Goal: Information Seeking & Learning: Learn about a topic

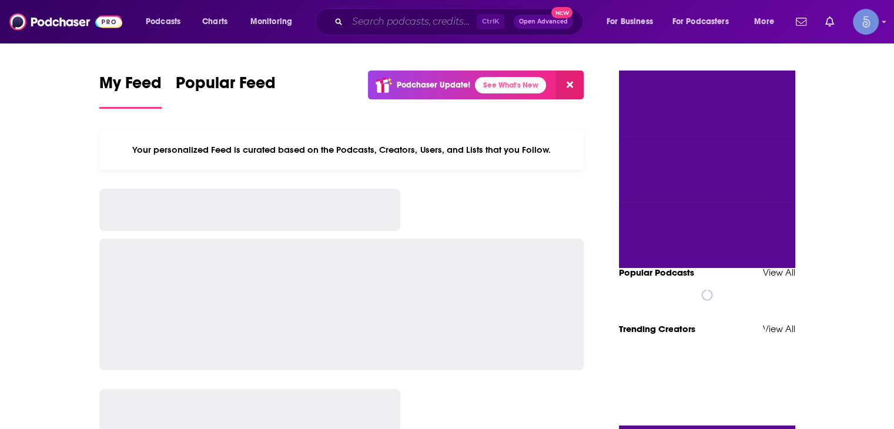
click at [423, 21] on input "Search podcasts, credits, & more..." at bounding box center [411, 21] width 129 height 19
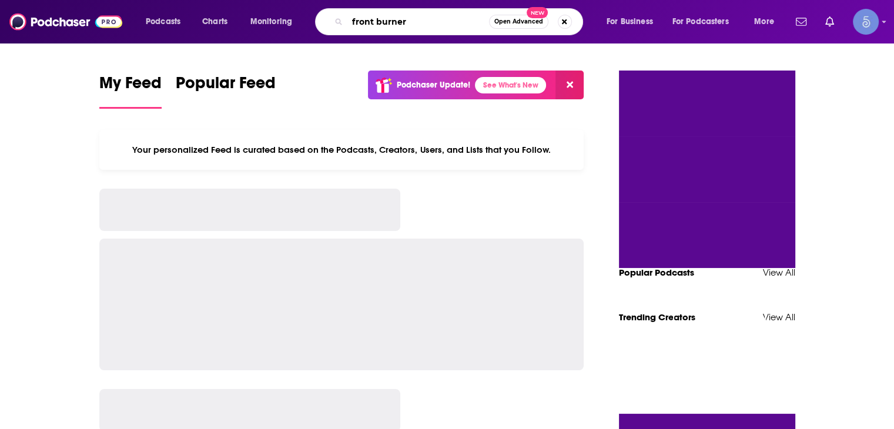
type input "front burner"
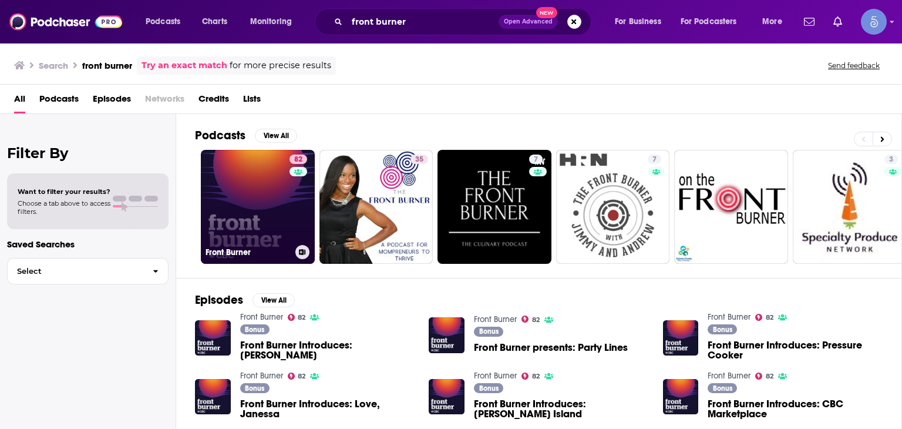
click at [259, 190] on link "82 Front Burner" at bounding box center [258, 207] width 114 height 114
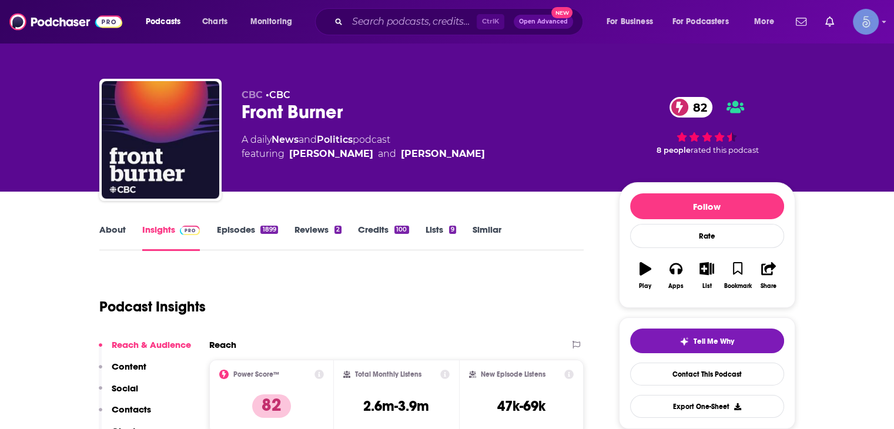
click at [392, 22] on input "Search podcasts, credits, & more..." at bounding box center [411, 21] width 129 height 19
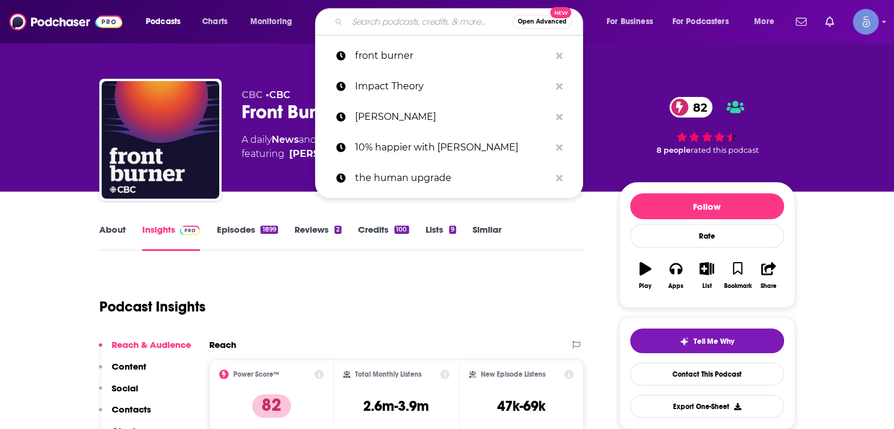
paste input "The 905er"
type input "The 905er"
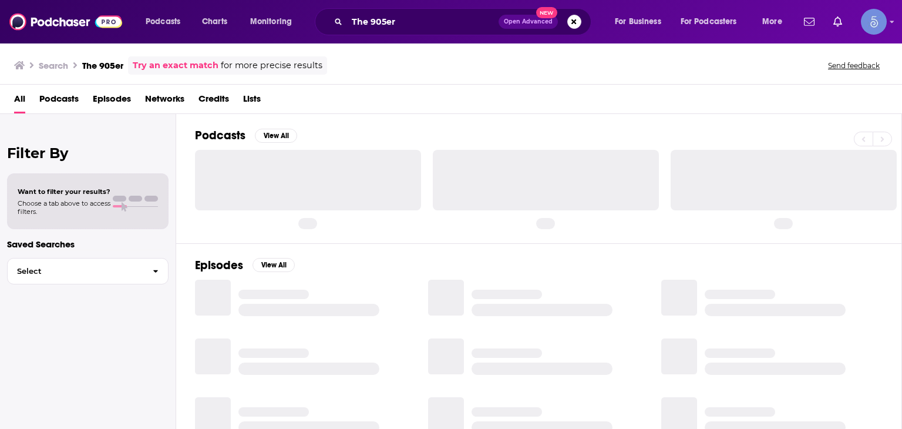
click at [839, 96] on div "All Podcasts Episodes Networks Credits Lists" at bounding box center [453, 101] width 879 height 24
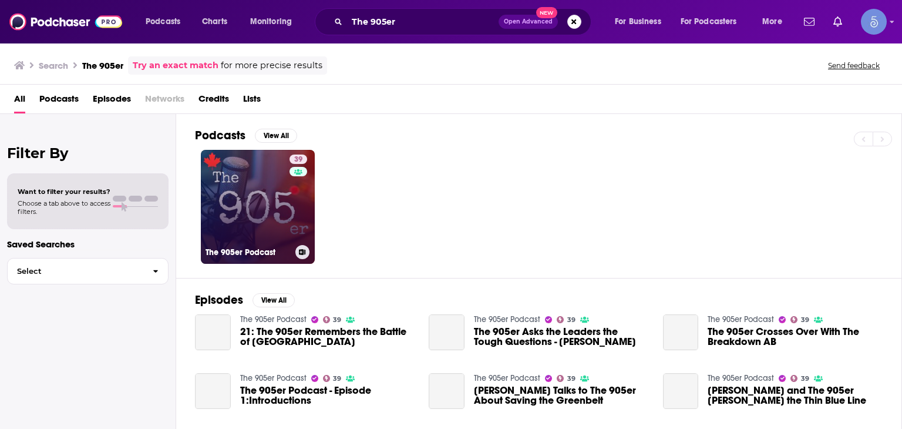
click at [269, 226] on link "39 The 905er Podcast" at bounding box center [258, 207] width 114 height 114
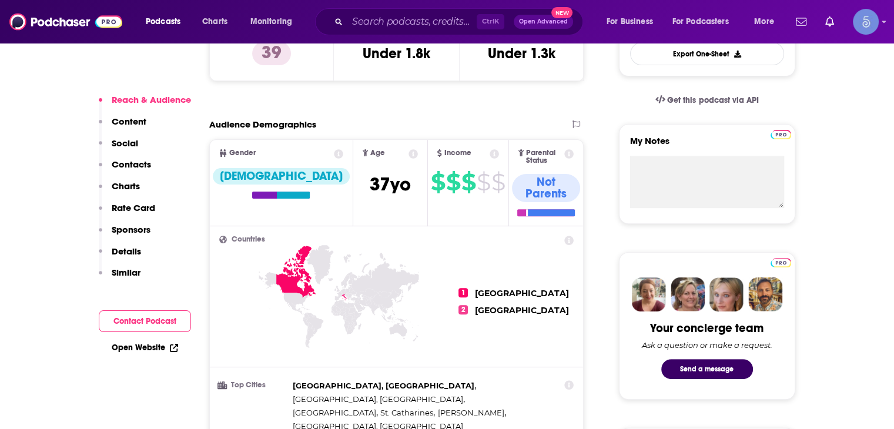
scroll to position [646, 0]
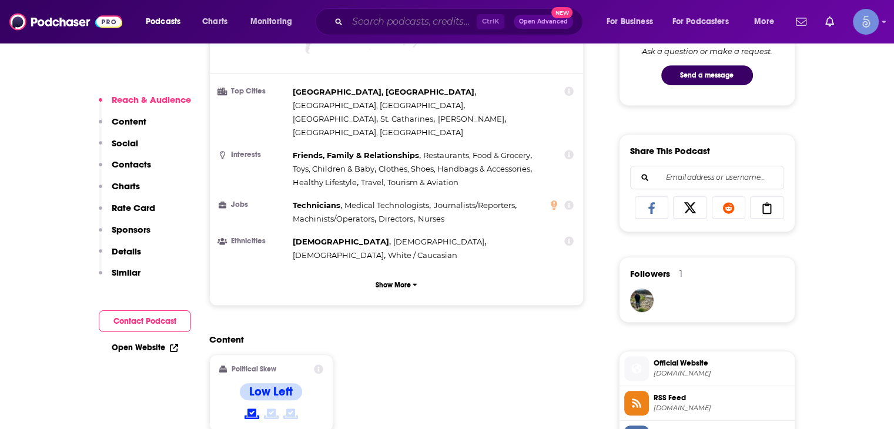
click at [420, 18] on input "Search podcasts, credits, & more..." at bounding box center [411, 21] width 129 height 19
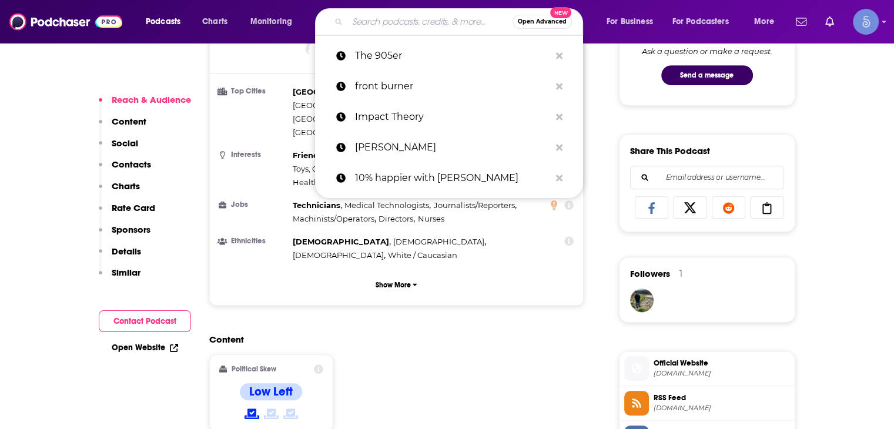
paste input "[EMAIL_ADDRESS][DOMAIN_NAME]"
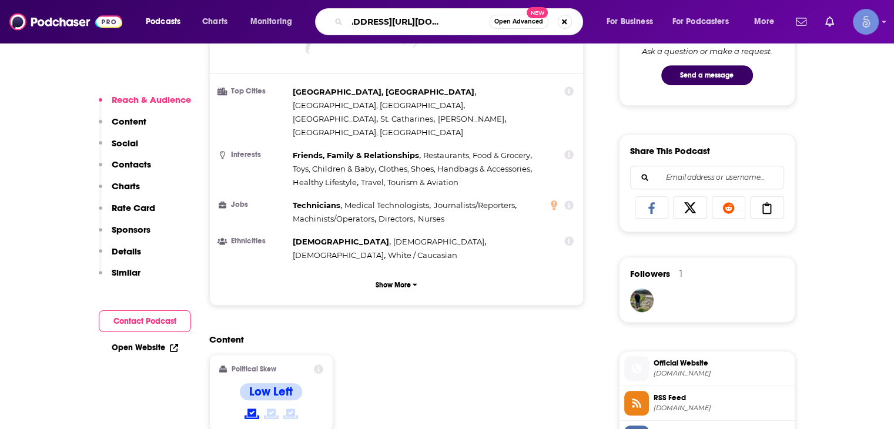
scroll to position [0, 47]
type input "[EMAIL_ADDRESS][DOMAIN_NAME]"
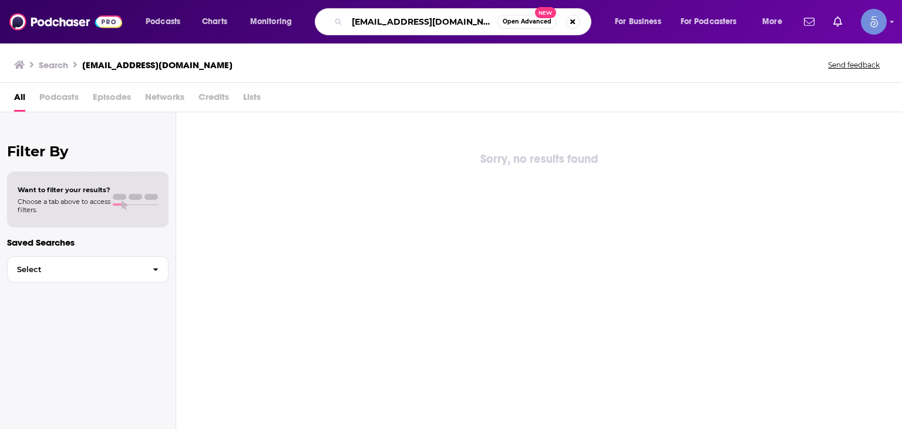
drag, startPoint x: 392, startPoint y: 22, endPoint x: 176, endPoint y: 18, distance: 215.7
click at [176, 18] on div "Podcasts Charts Monitoring [EMAIL_ADDRESS][DOMAIN_NAME] Open Advanced New For B…" at bounding box center [465, 21] width 656 height 27
click at [867, 196] on div "Sorry, no results found" at bounding box center [539, 270] width 726 height 317
click at [465, 23] on input "thesouthside [DOMAIN_NAME]" at bounding box center [422, 21] width 150 height 19
drag, startPoint x: 465, startPoint y: 23, endPoint x: 513, endPoint y: 19, distance: 47.7
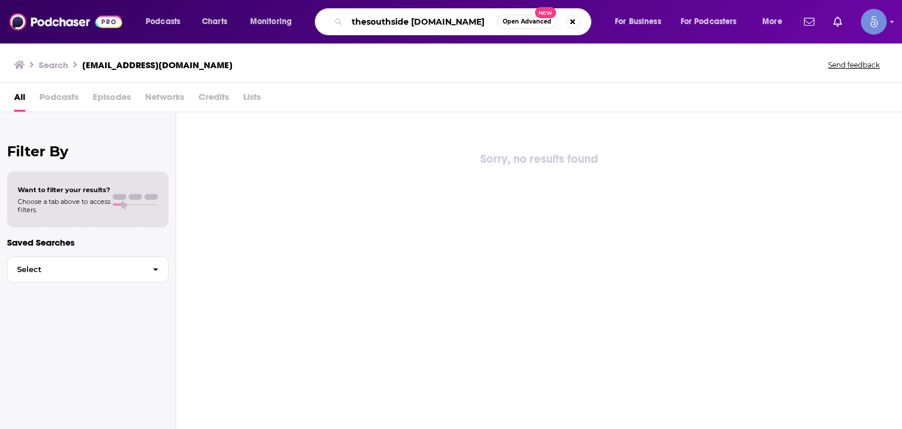
click at [513, 19] on div "thesouthside [DOMAIN_NAME] Open Advanced New" at bounding box center [453, 21] width 277 height 27
click at [449, 21] on input "thesouthside unicornshow" at bounding box center [422, 21] width 150 height 19
click at [444, 22] on input "thesouthside unicornshow" at bounding box center [422, 21] width 150 height 19
click at [475, 22] on input "thesouthside unicorn show" at bounding box center [422, 21] width 150 height 19
type input "thesouthside unicorn show"
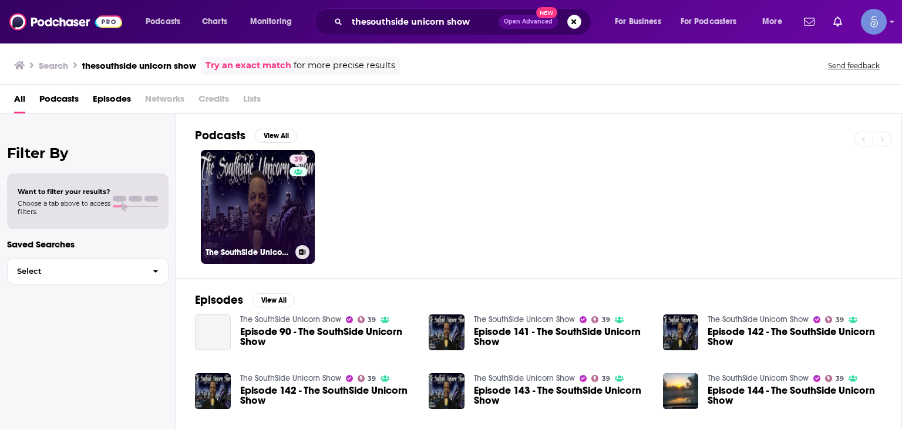
click at [270, 221] on link "39 The SouthSide Unicorn Show" at bounding box center [258, 207] width 114 height 114
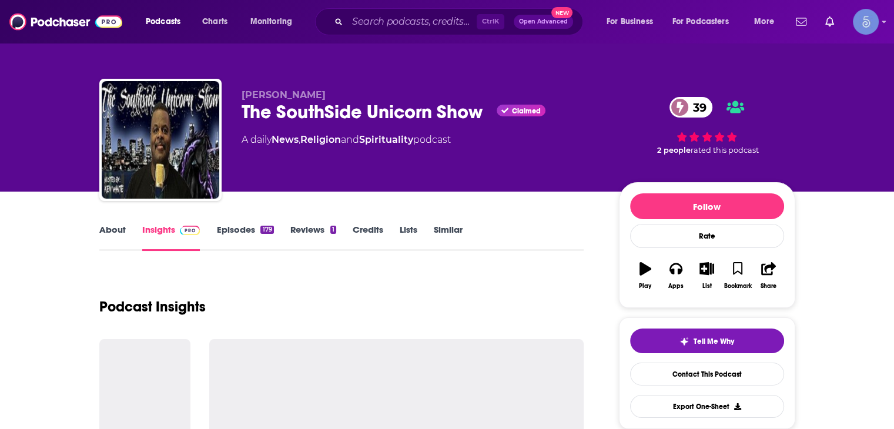
scroll to position [235, 0]
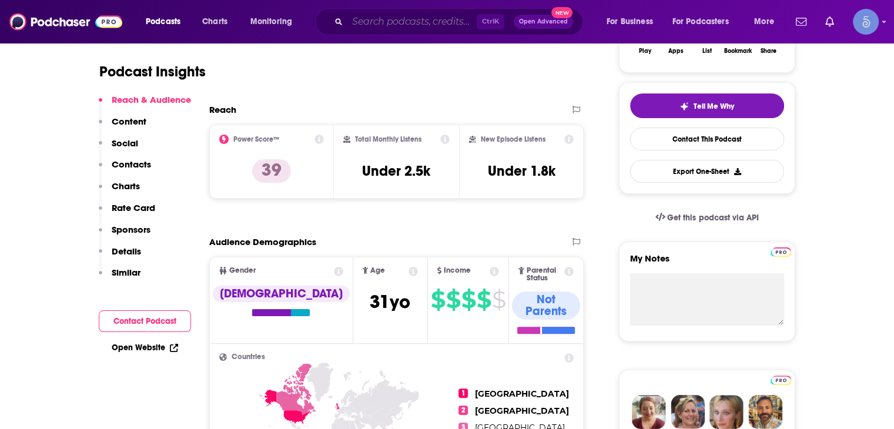
click at [354, 17] on input "Search podcasts, credits, & more..." at bounding box center [411, 21] width 129 height 19
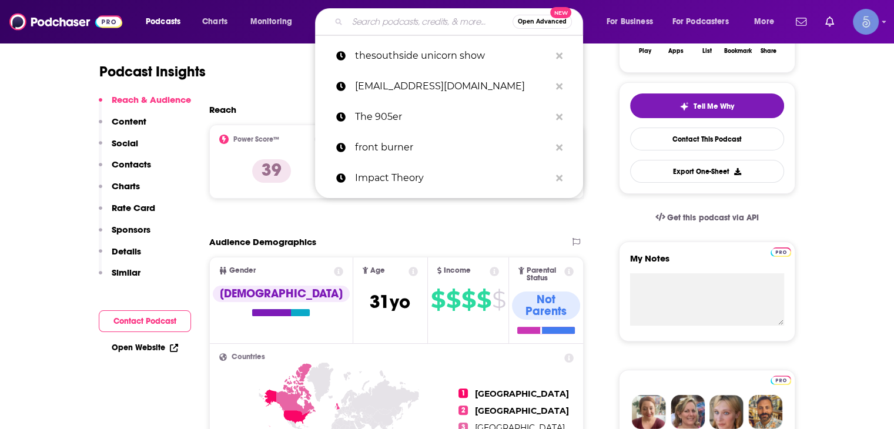
paste input "Ministry of Ideas"
type input "Ministry of Ideas"
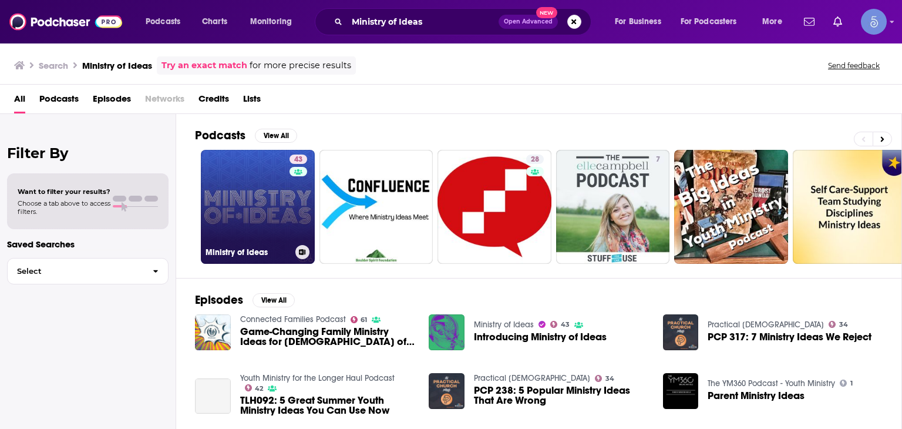
click at [300, 200] on div "43" at bounding box center [300, 200] width 21 height 90
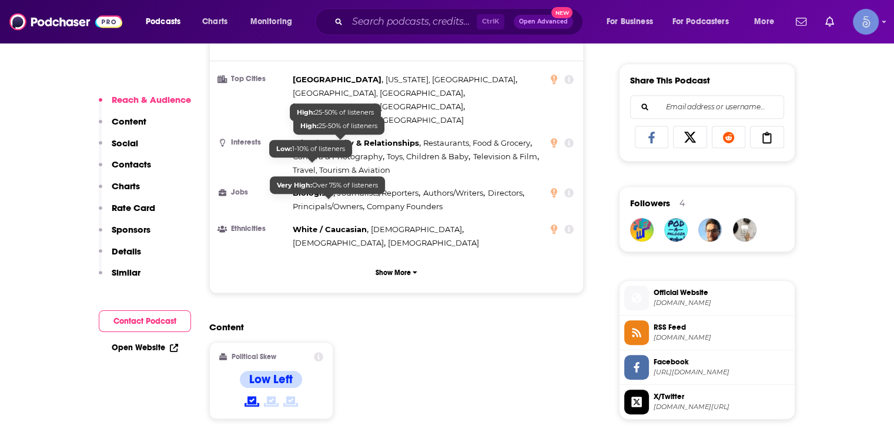
scroll to position [764, 0]
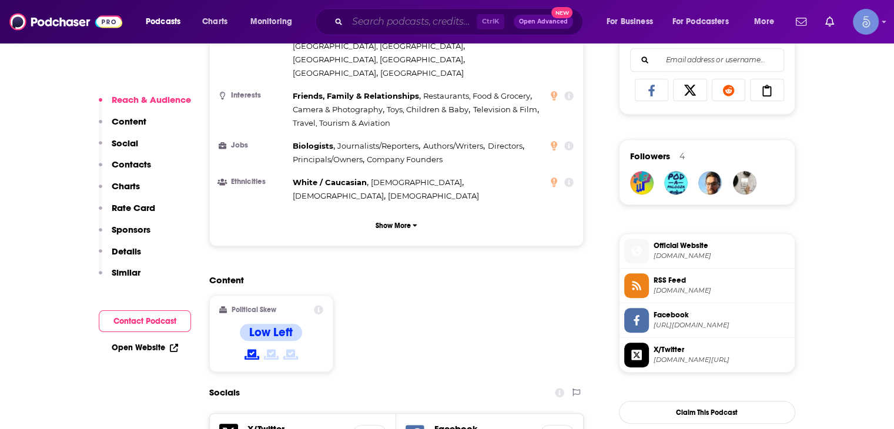
click at [442, 16] on input "Search podcasts, credits, & more..." at bounding box center [411, 21] width 129 height 19
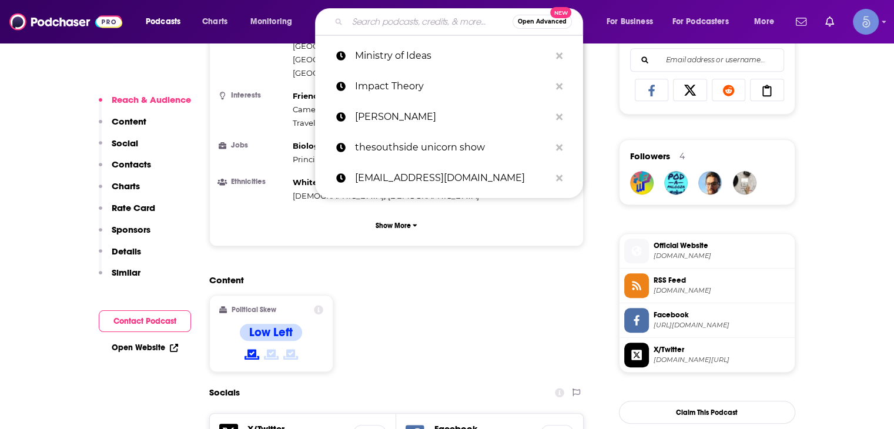
paste input "[PERSON_NAME] Podcast"
type input "[PERSON_NAME] Podcast"
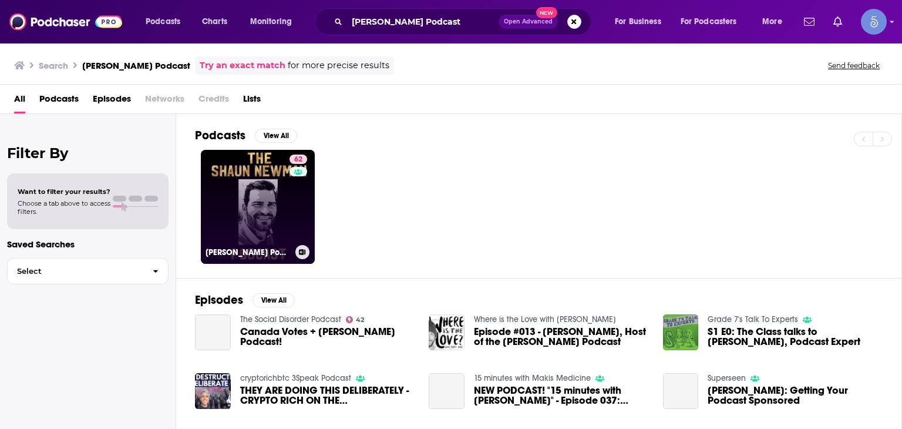
click at [306, 210] on div "62" at bounding box center [300, 200] width 21 height 90
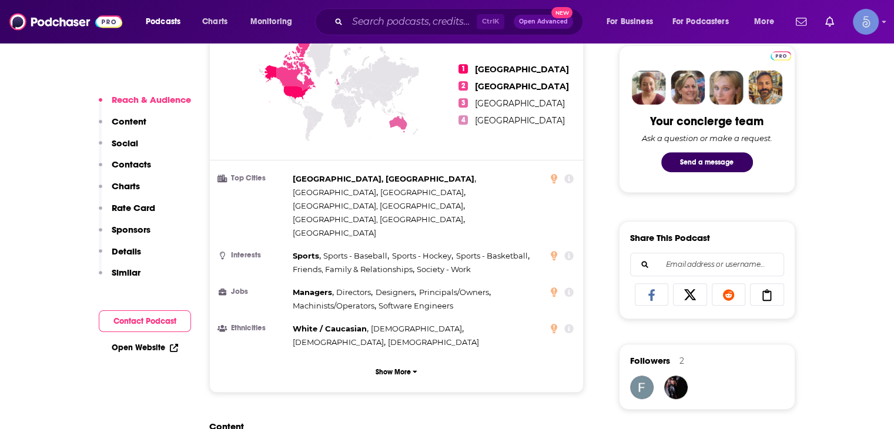
scroll to position [646, 0]
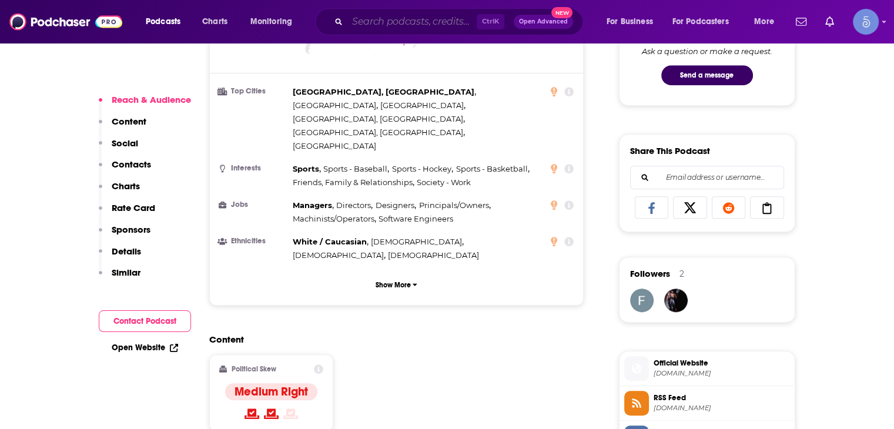
click at [395, 22] on input "Search podcasts, credits, & more..." at bounding box center [411, 21] width 129 height 19
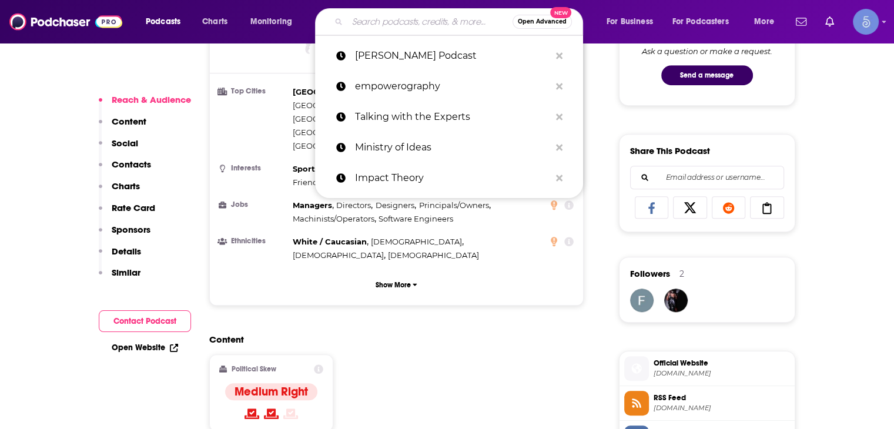
paste input "The Decibel"
type input "The Decibel"
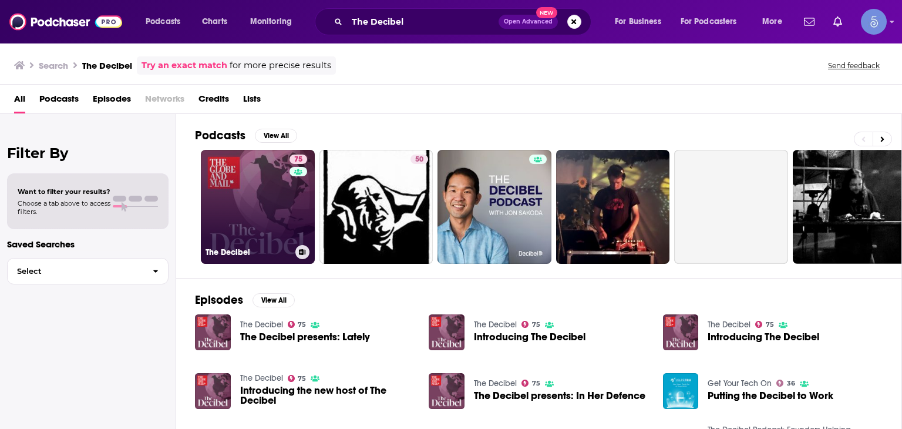
click at [274, 189] on link "75 The Decibel" at bounding box center [258, 207] width 114 height 114
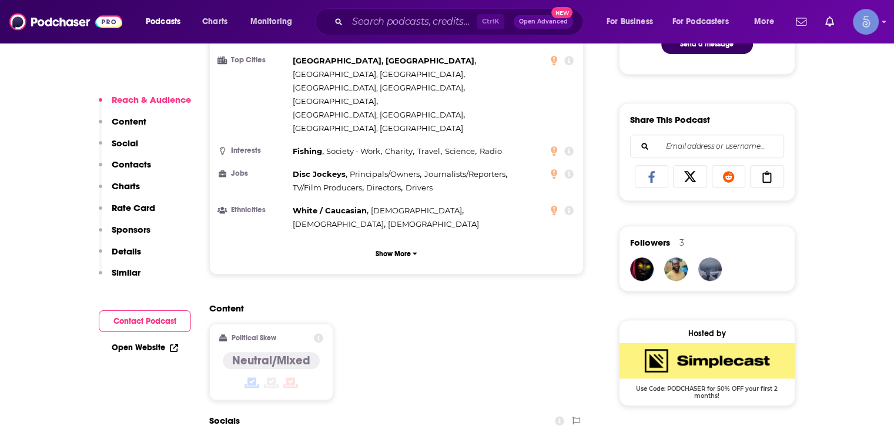
scroll to position [705, 0]
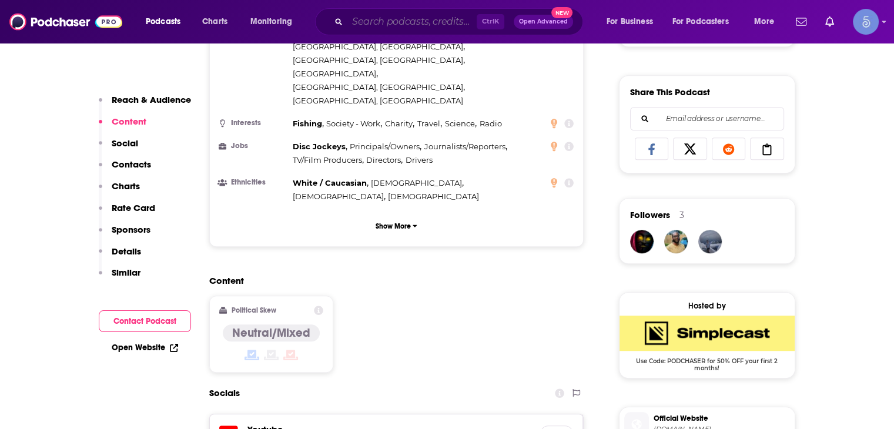
click at [371, 17] on input "Search podcasts, credits, & more..." at bounding box center [411, 21] width 129 height 19
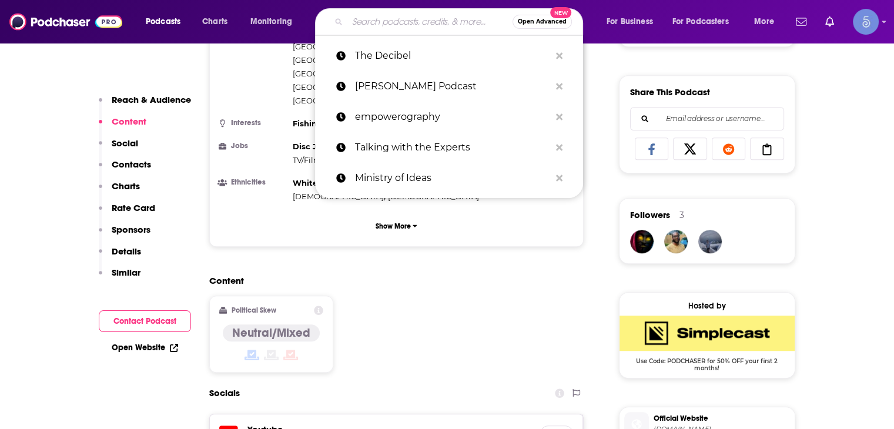
paste input "Unsettled Podcast"
type input "Unsettled Podcast"
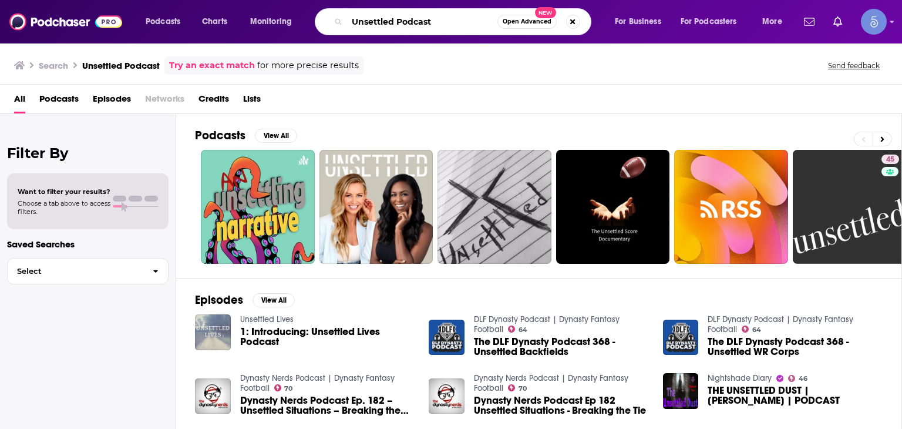
drag, startPoint x: 443, startPoint y: 19, endPoint x: 80, endPoint y: 24, distance: 363.1
click at [80, 24] on div "Podcasts Charts Monitoring Unsettled Podcast Open Advanced New For Business For…" at bounding box center [451, 21] width 902 height 43
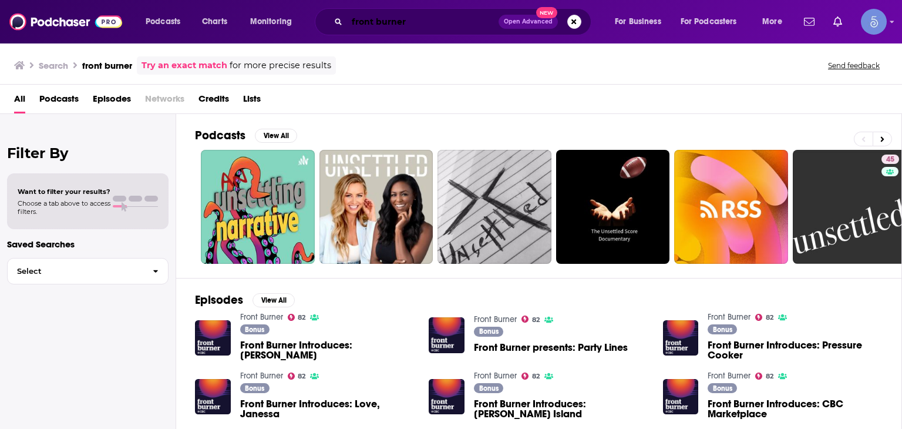
click at [412, 24] on input "front burner" at bounding box center [423, 21] width 152 height 19
click at [380, 25] on input "front burner" at bounding box center [423, 21] width 152 height 19
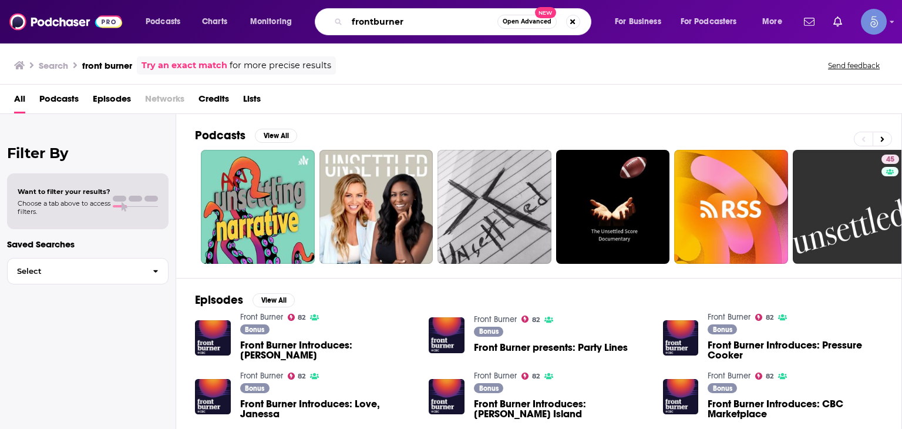
type input "frontburner"
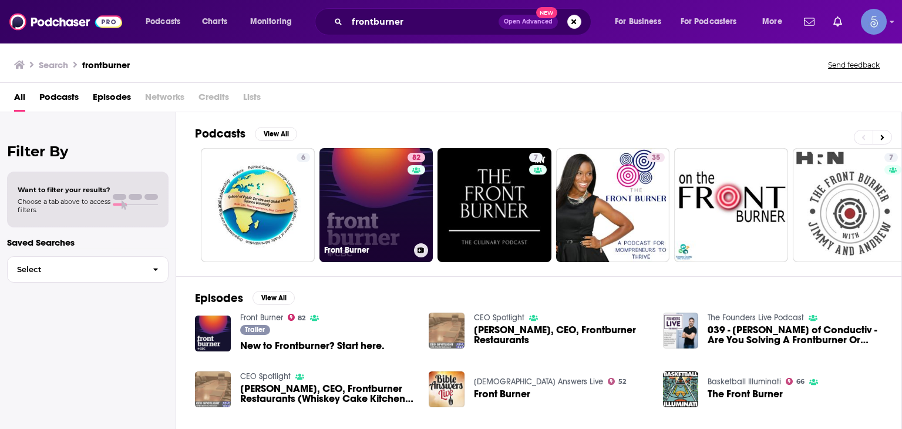
click at [411, 189] on div "82" at bounding box center [418, 198] width 21 height 90
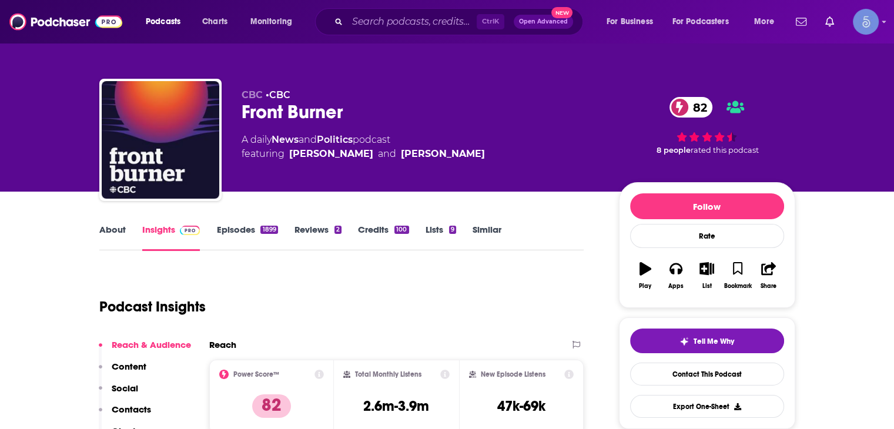
click at [414, 8] on div "Ctrl K Open Advanced New" at bounding box center [449, 21] width 268 height 27
click at [414, 20] on input "Search podcasts, credits, & more..." at bounding box center [411, 21] width 129 height 19
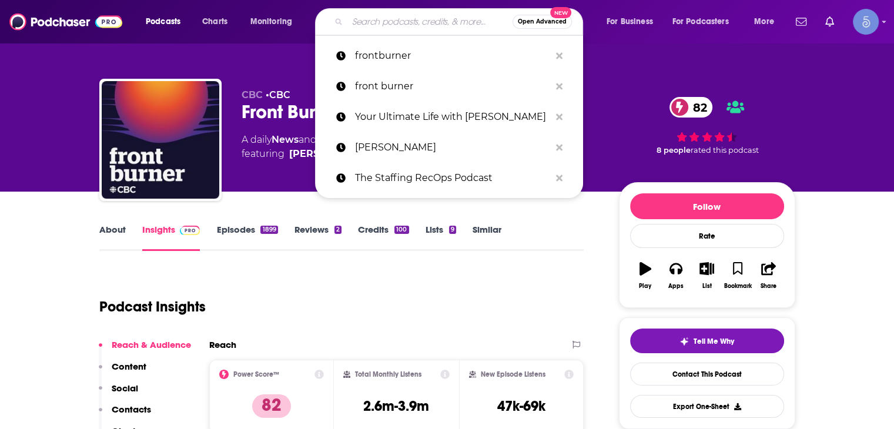
paste input "The [PERSON_NAME] Show"
type input "The [PERSON_NAME] Show"
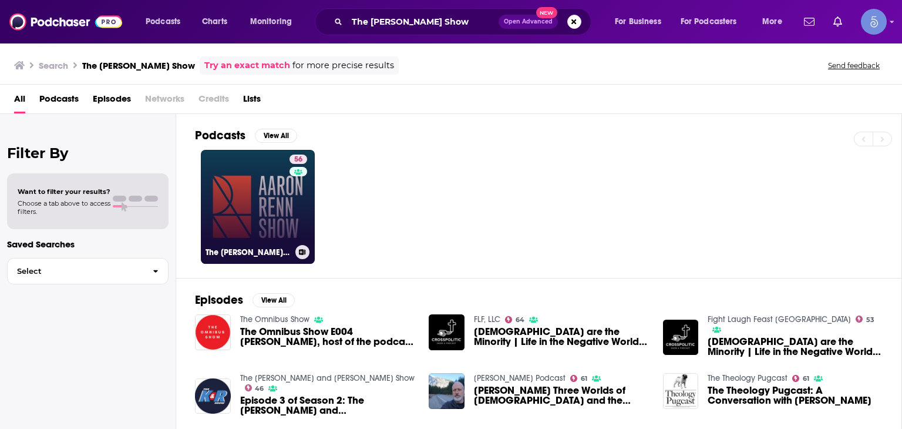
click at [294, 207] on div "56" at bounding box center [300, 200] width 21 height 90
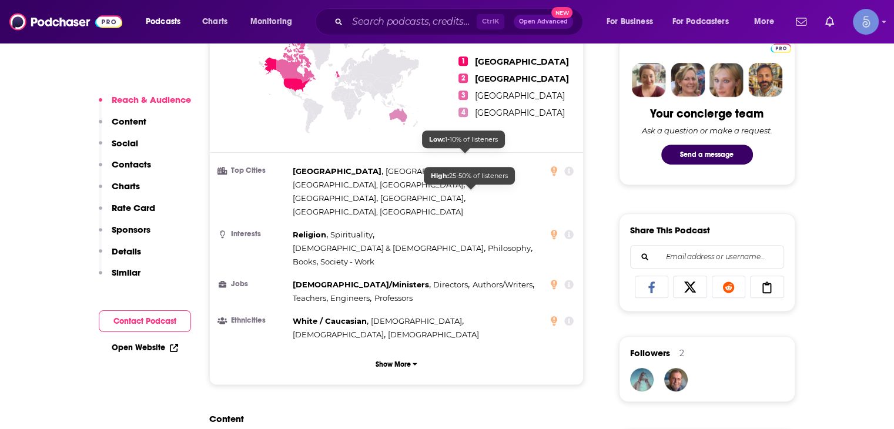
scroll to position [588, 0]
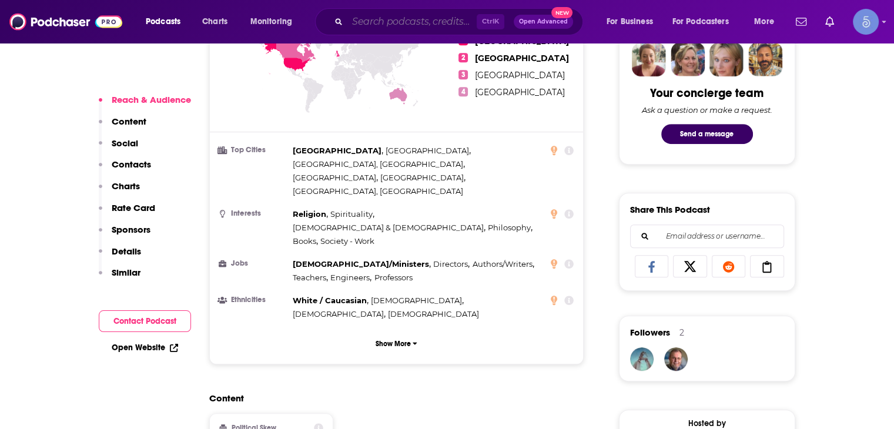
click at [365, 16] on input "Search podcasts, credits, & more..." at bounding box center [411, 21] width 129 height 19
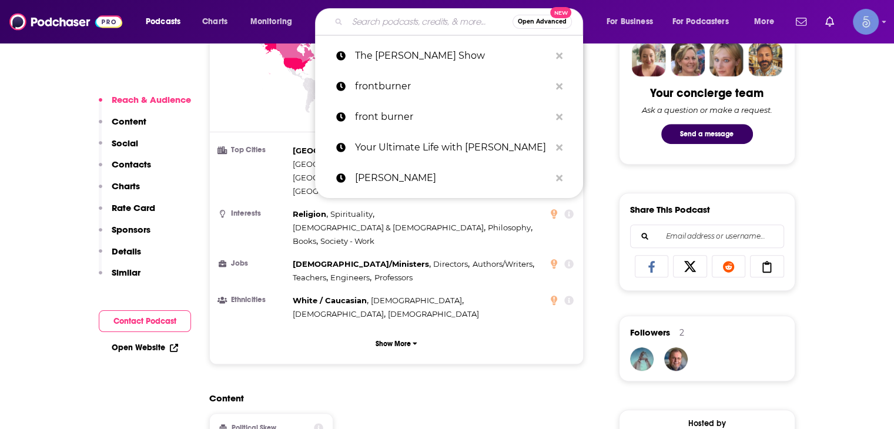
paste input "Derate The Hate Podcast"
type input "Derate The Hate Podcast"
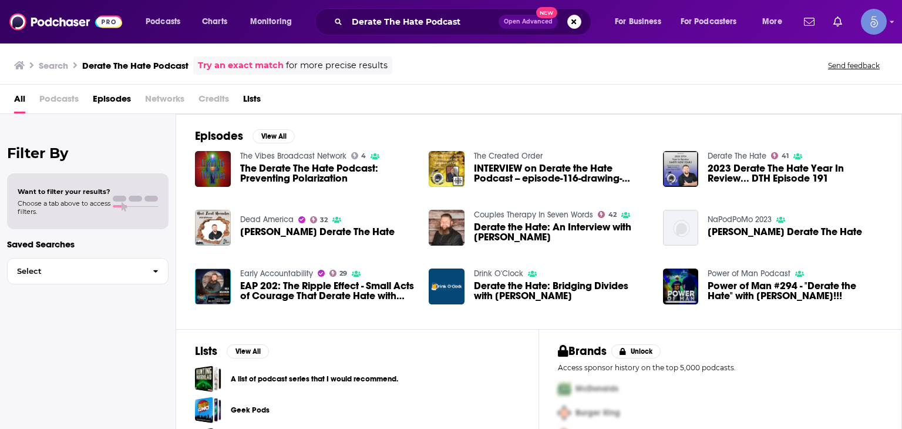
click at [532, 104] on div "All Podcasts Episodes Networks Credits Lists" at bounding box center [453, 101] width 879 height 24
click at [326, 179] on span "The Derate The Hate Podcast: Preventing Polarization" at bounding box center [327, 173] width 175 height 20
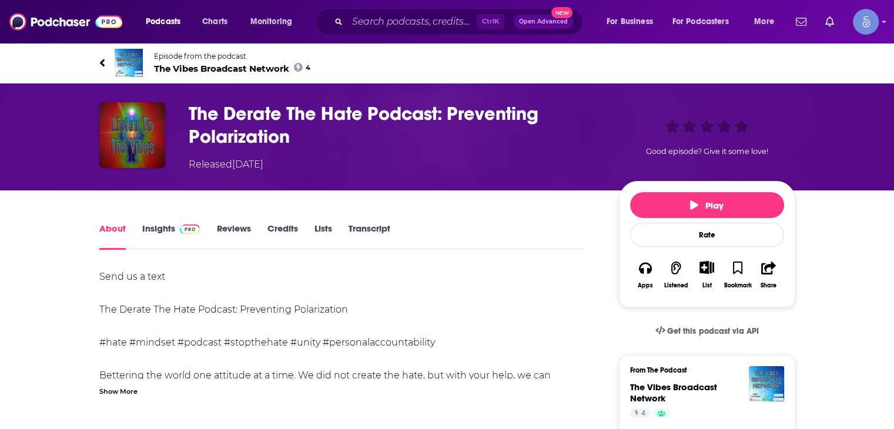
click at [153, 229] on link "Insights" at bounding box center [171, 236] width 58 height 27
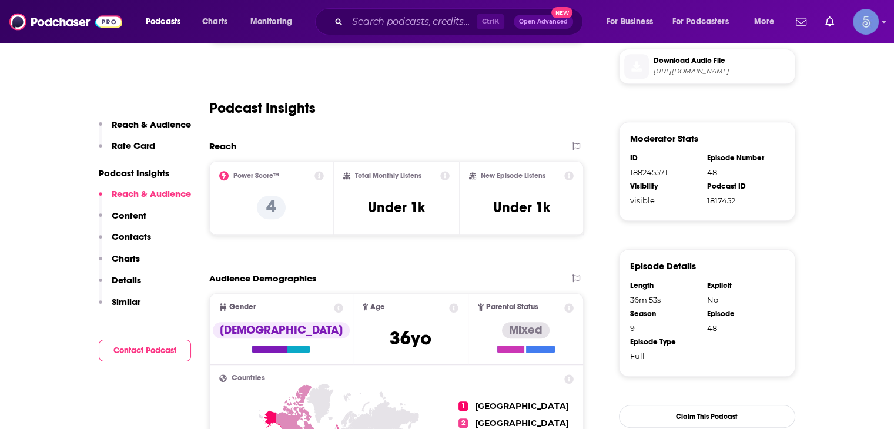
scroll to position [705, 0]
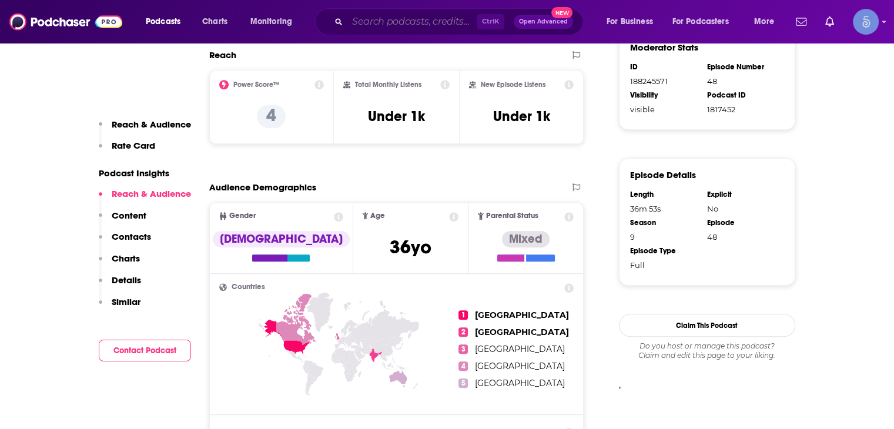
click at [377, 12] on input "Search podcasts, credits, & more..." at bounding box center [411, 21] width 129 height 19
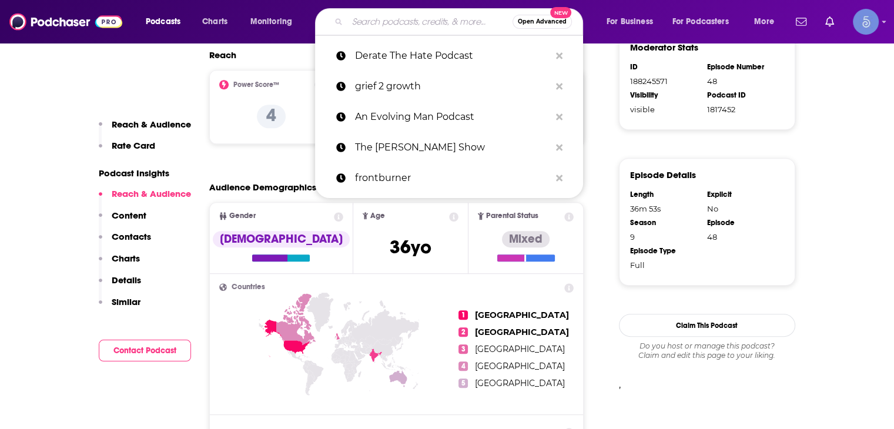
paste input "The Federalist,The Federalist Radio Hour"
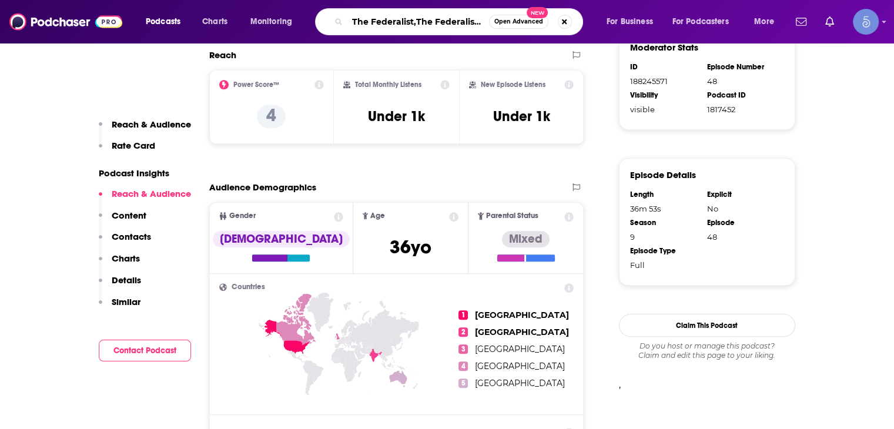
scroll to position [0, 43]
drag, startPoint x: 374, startPoint y: 22, endPoint x: 853, endPoint y: 76, distance: 481.9
type input "The Federalist,"
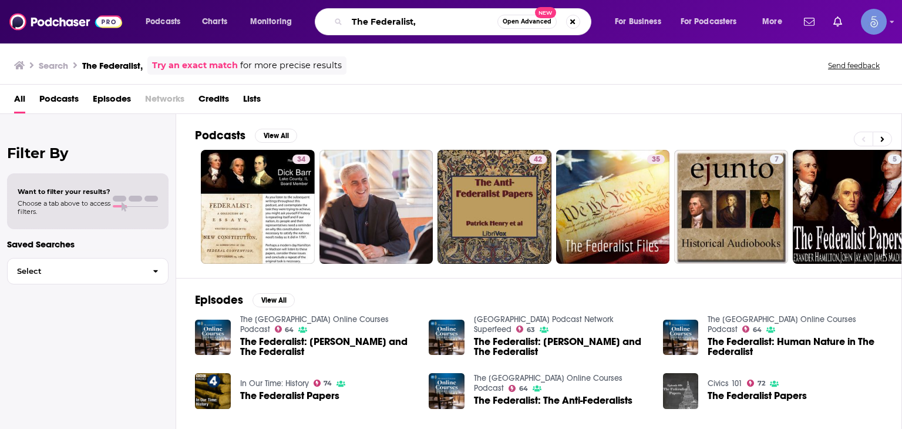
drag, startPoint x: 425, startPoint y: 25, endPoint x: 0, endPoint y: 41, distance: 425.7
click at [0, 39] on div "Podcasts Charts Monitoring The Federalist, Open Advanced New For Business For P…" at bounding box center [451, 21] width 902 height 43
paste input "[PERSON_NAME] Unfiltered"
type input "[PERSON_NAME] Unfiltered"
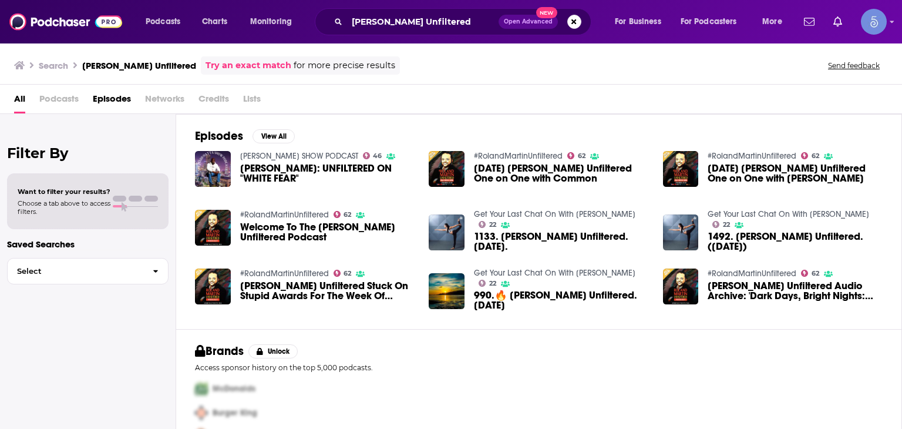
click at [254, 169] on span "[PERSON_NAME]: UNFILTERED ON "WHITE FEAR"" at bounding box center [327, 173] width 175 height 20
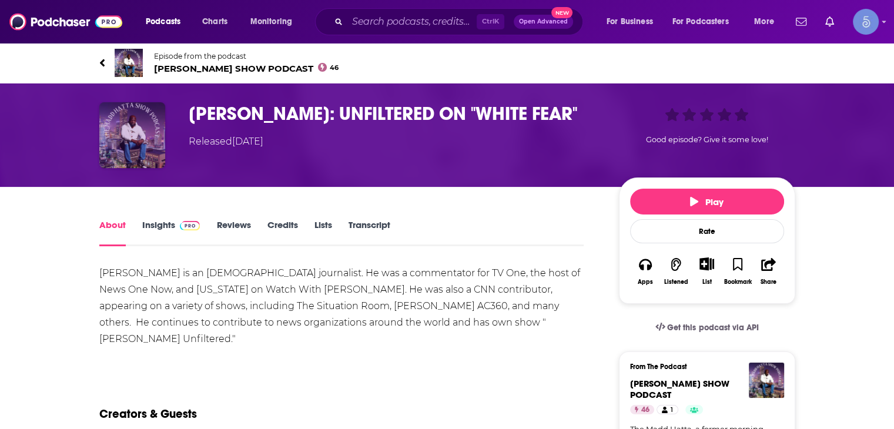
click at [140, 118] on img at bounding box center [132, 135] width 66 height 66
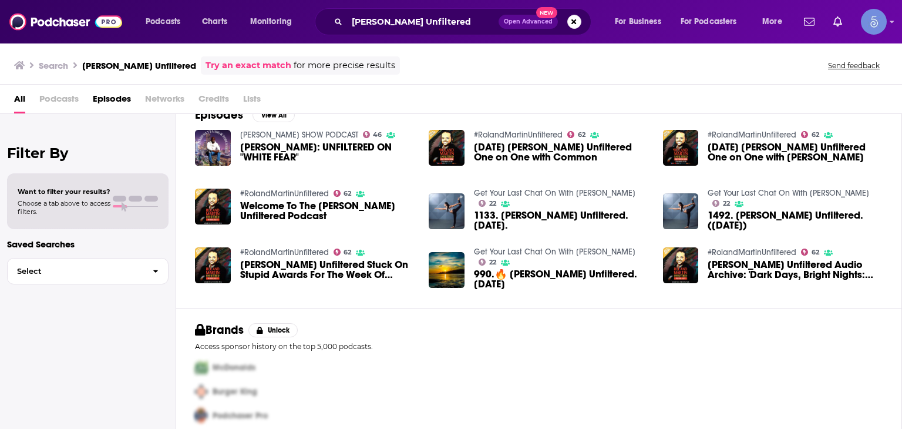
scroll to position [32, 0]
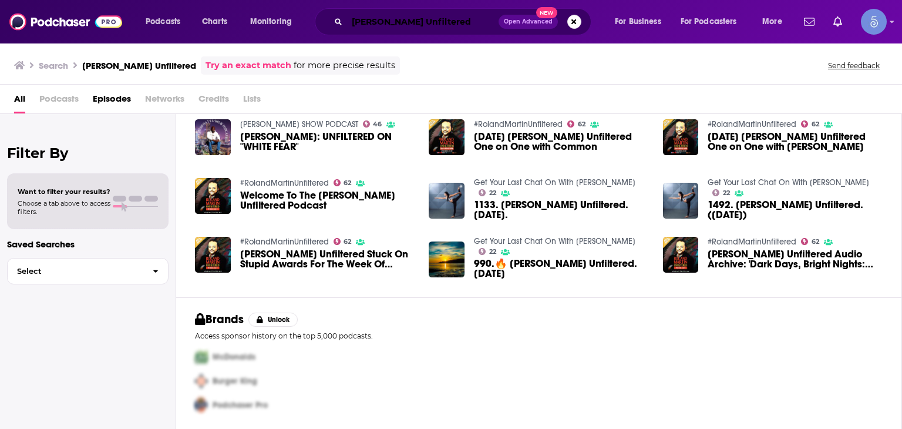
click at [384, 25] on input "[PERSON_NAME] Unfiltered" at bounding box center [423, 21] width 152 height 19
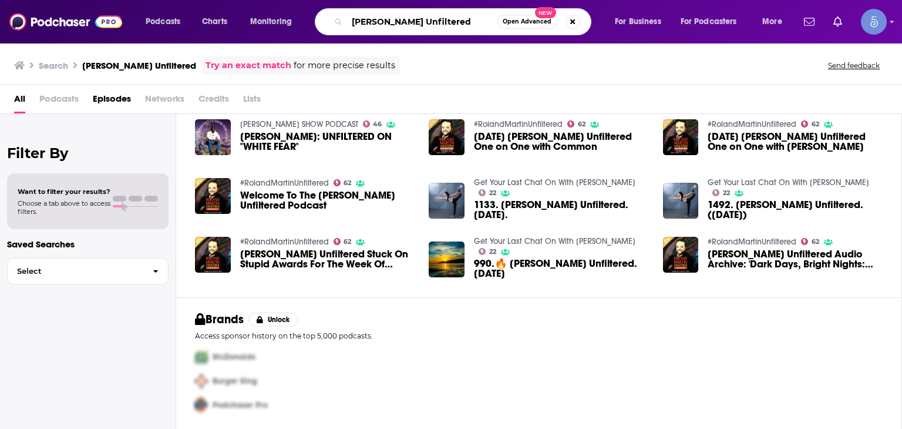
drag, startPoint x: 457, startPoint y: 23, endPoint x: 0, endPoint y: -21, distance: 458.6
click at [0, 0] on html "Podcasts Charts Monitoring [PERSON_NAME] Unfiltered Open Advanced New For Busin…" at bounding box center [451, 214] width 902 height 429
paste input "The Rest Is Politics,Open Book with [PERSON_NAME]"
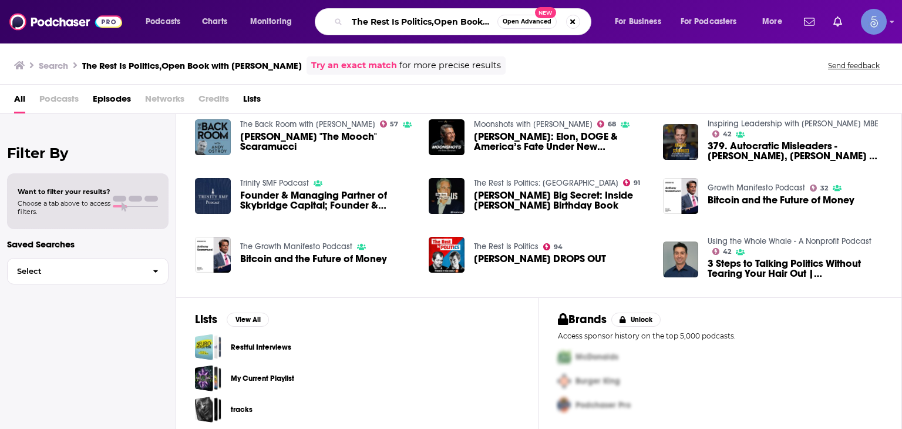
scroll to position [0, 105]
drag, startPoint x: 433, startPoint y: 22, endPoint x: 902, endPoint y: 127, distance: 480.6
click at [893, 127] on div "Podcasts Charts Monitoring The Rest Is Politics,Open Book with [PERSON_NAME] Op…" at bounding box center [451, 214] width 902 height 429
type input "The Rest Is Politics"
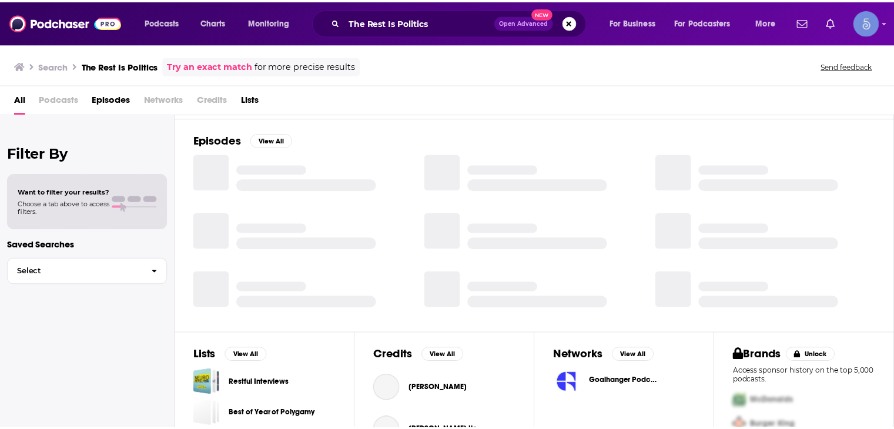
scroll to position [195, 0]
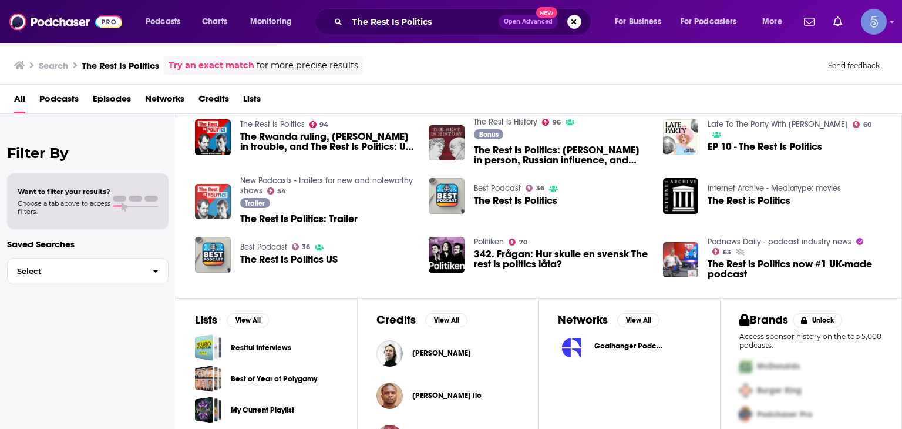
click at [204, 216] on img "The Rest Is Politics: Trailer" at bounding box center [213, 202] width 36 height 36
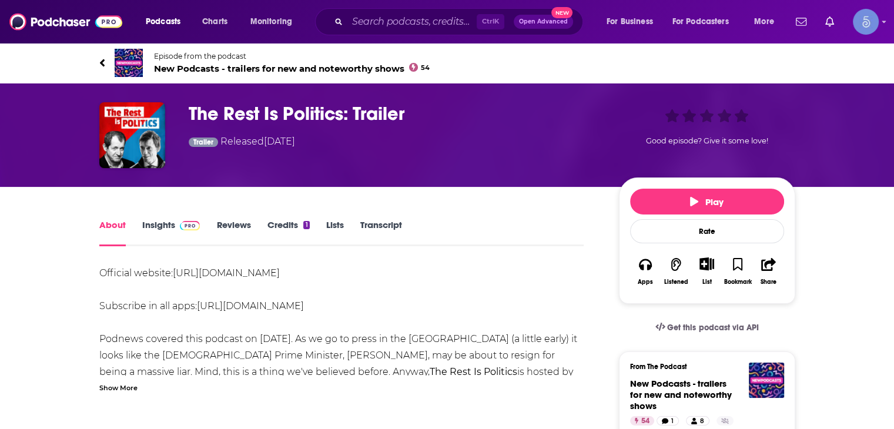
click at [165, 221] on link "Insights" at bounding box center [171, 232] width 58 height 27
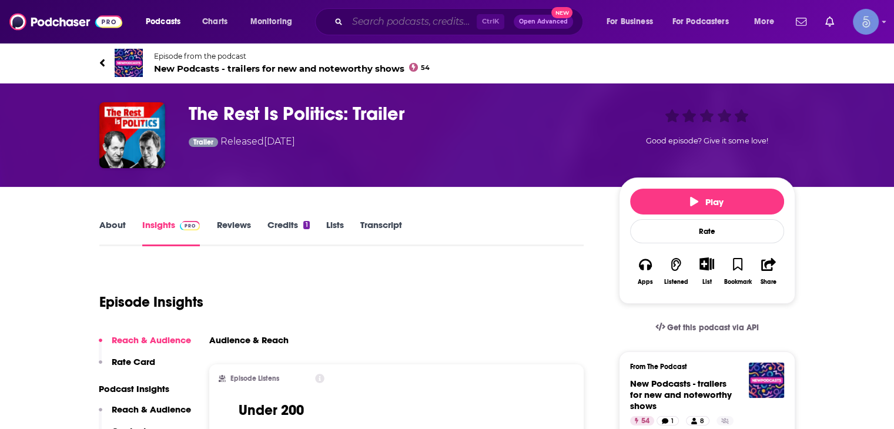
click at [382, 26] on input "Search podcasts, credits, & more..." at bounding box center [411, 21] width 129 height 19
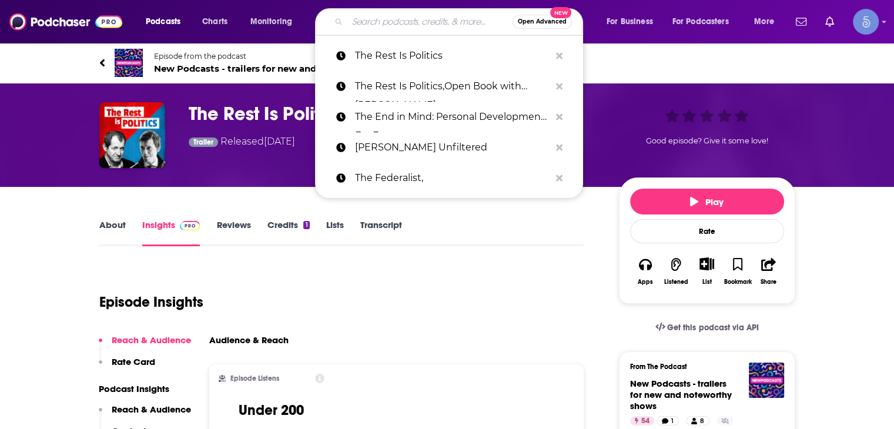
paste input "The Strategists podcast"
type input "The Strategists podcast"
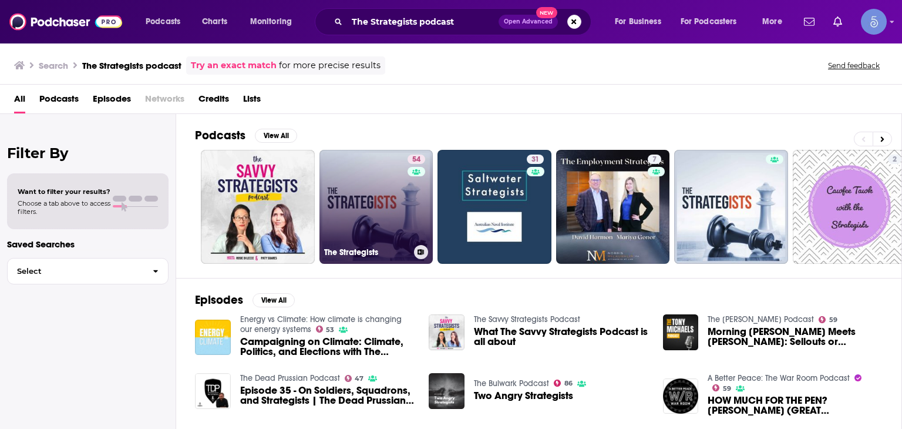
click at [390, 205] on link "54 The Strategists" at bounding box center [377, 207] width 114 height 114
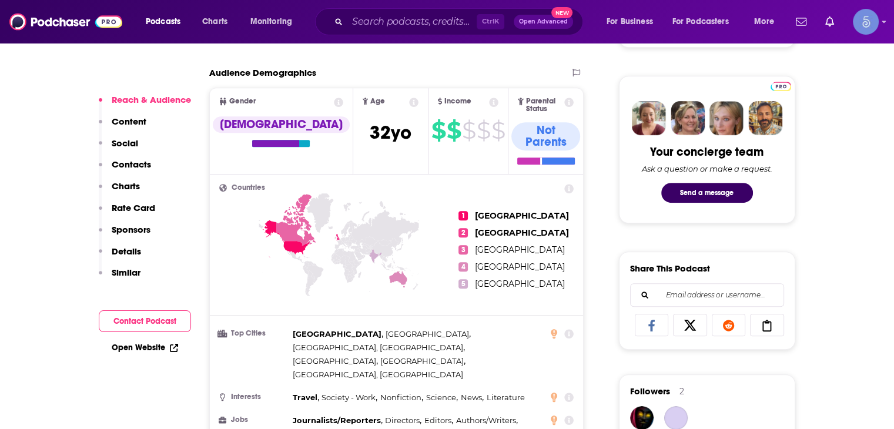
scroll to position [118, 0]
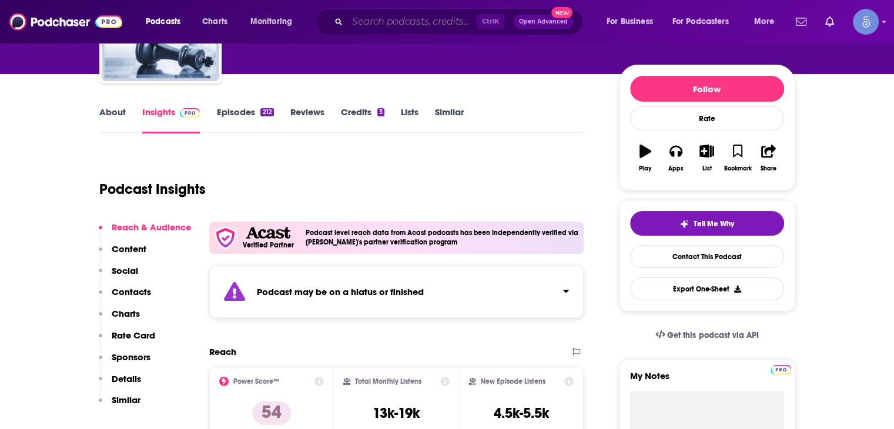
click at [363, 27] on input "Search podcasts, credits, & more..." at bounding box center [411, 21] width 129 height 19
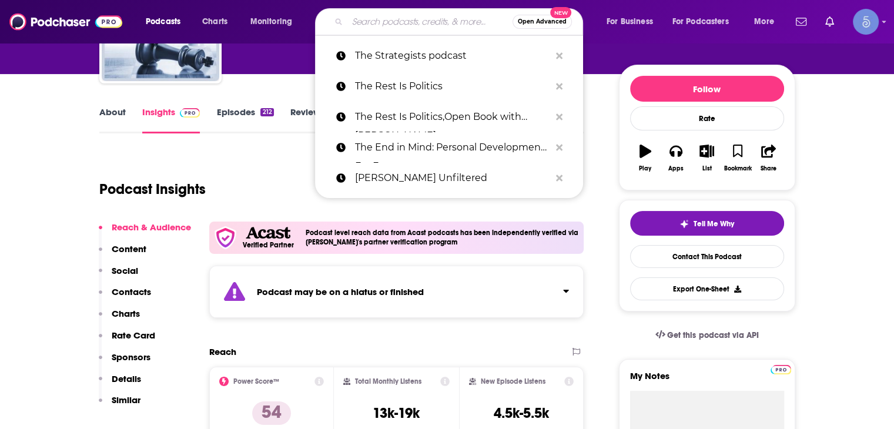
paste input "The Grimerica Show"
type input "The Grimerica Show"
